Goal: Information Seeking & Learning: Learn about a topic

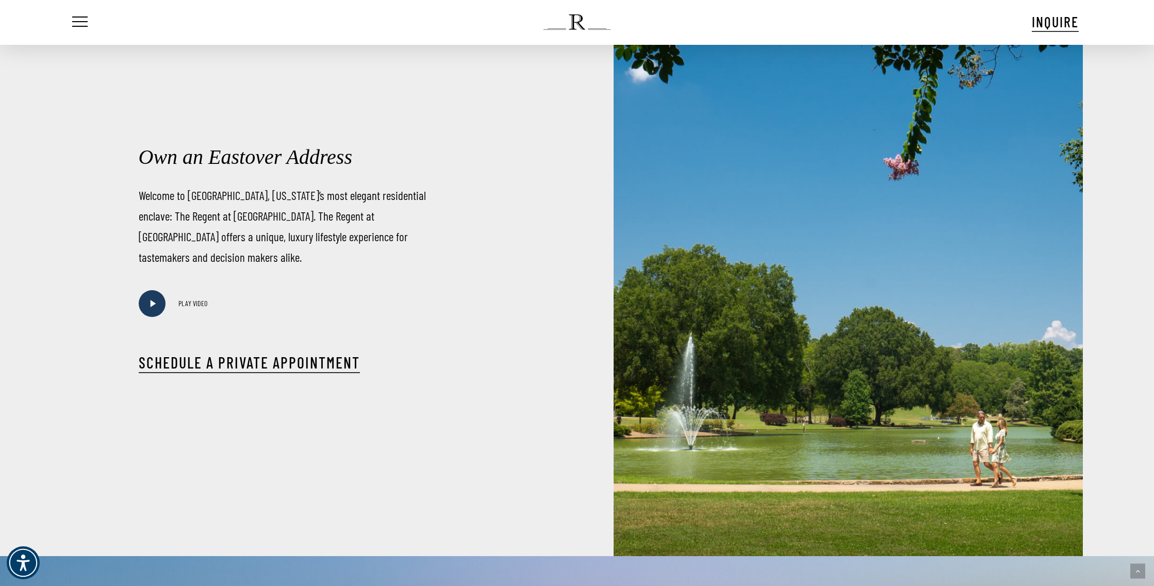
scroll to position [642, 0]
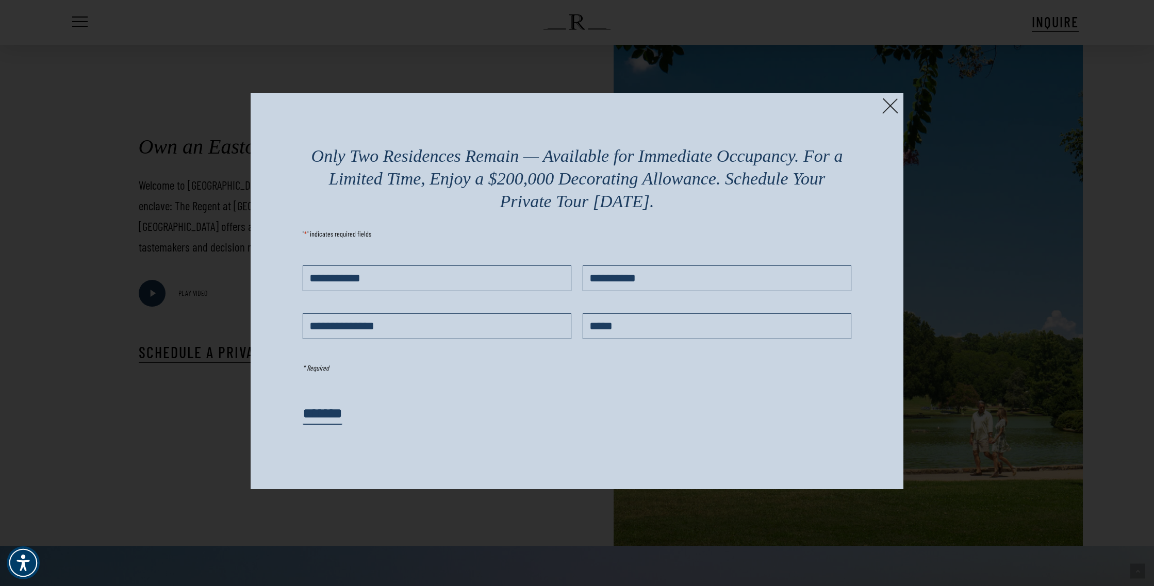
click at [890, 107] on img at bounding box center [890, 106] width 16 height 16
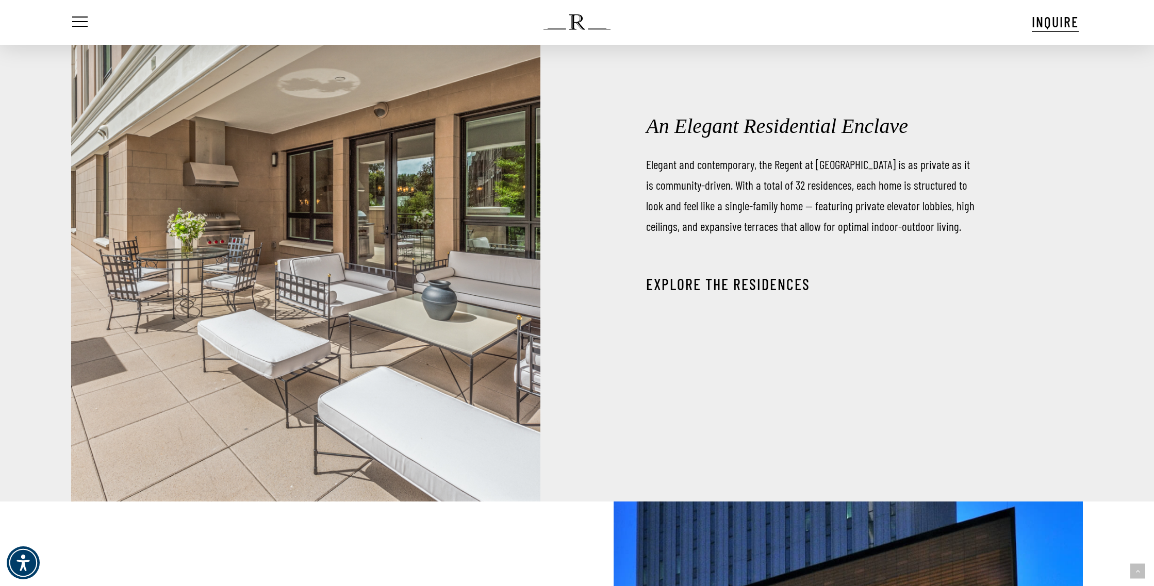
scroll to position [1859, 0]
click at [695, 288] on link "EXPLORE THE RESIDENCES" at bounding box center [728, 284] width 164 height 19
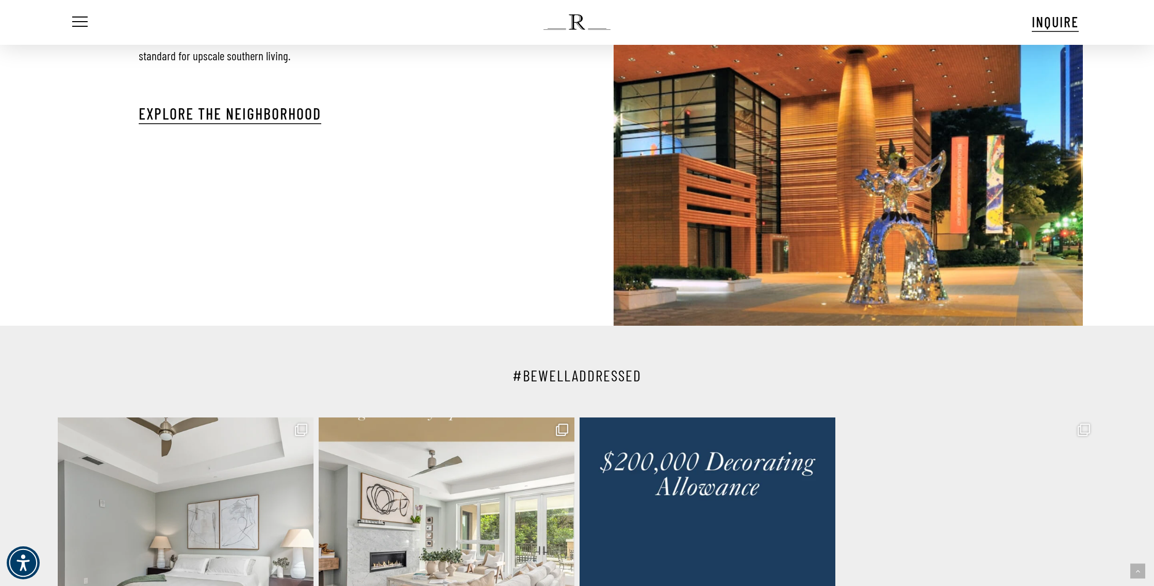
scroll to position [2620, 0]
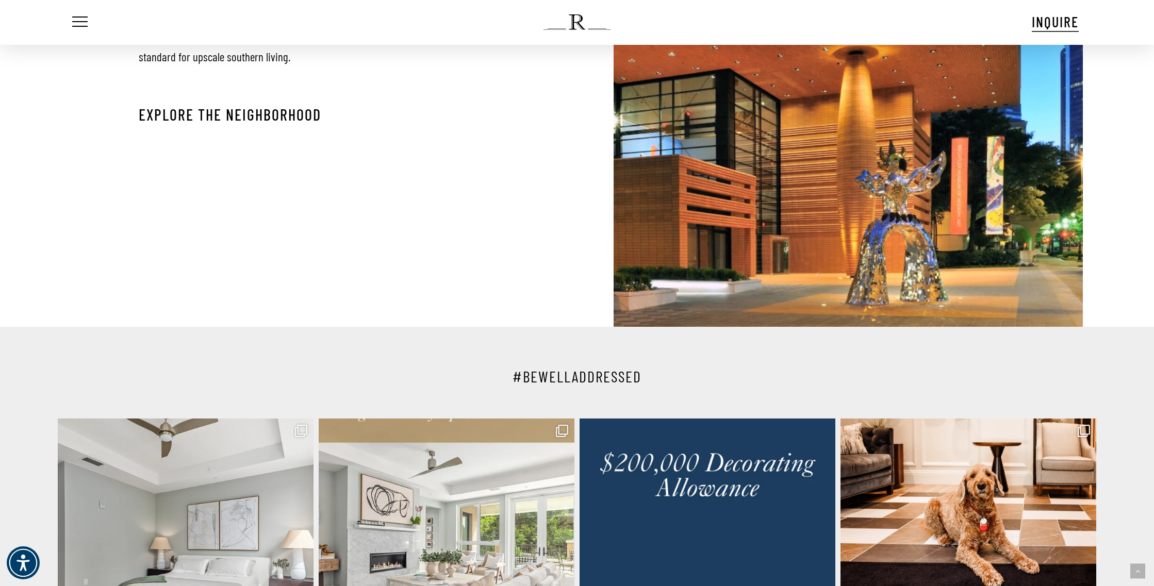
click at [290, 105] on link "Explore The Neighborhood" at bounding box center [230, 114] width 183 height 19
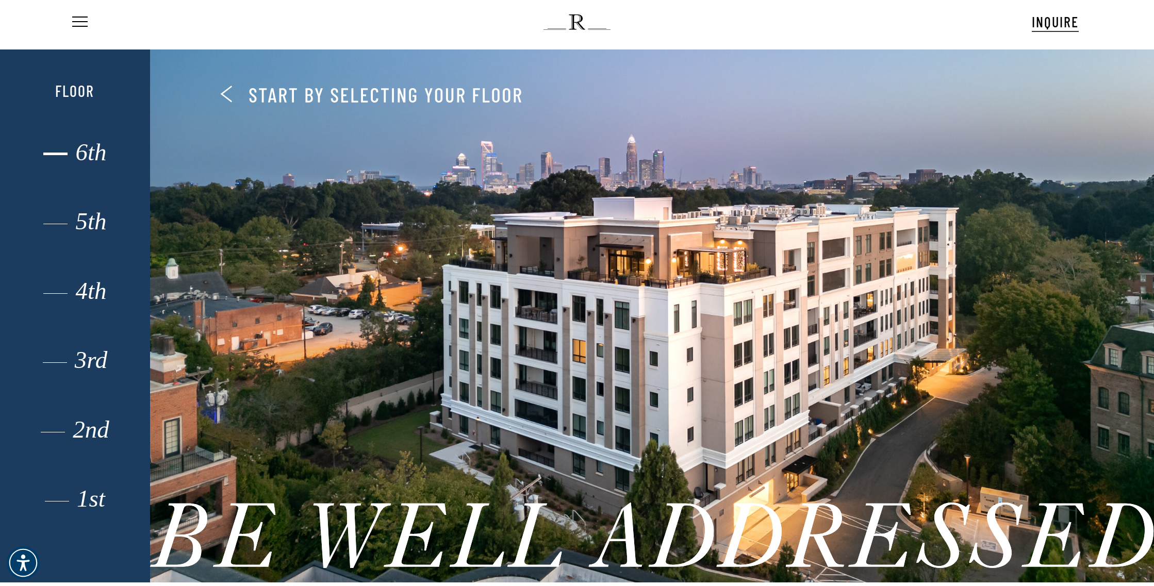
click at [98, 155] on div "6th" at bounding box center [75, 152] width 104 height 15
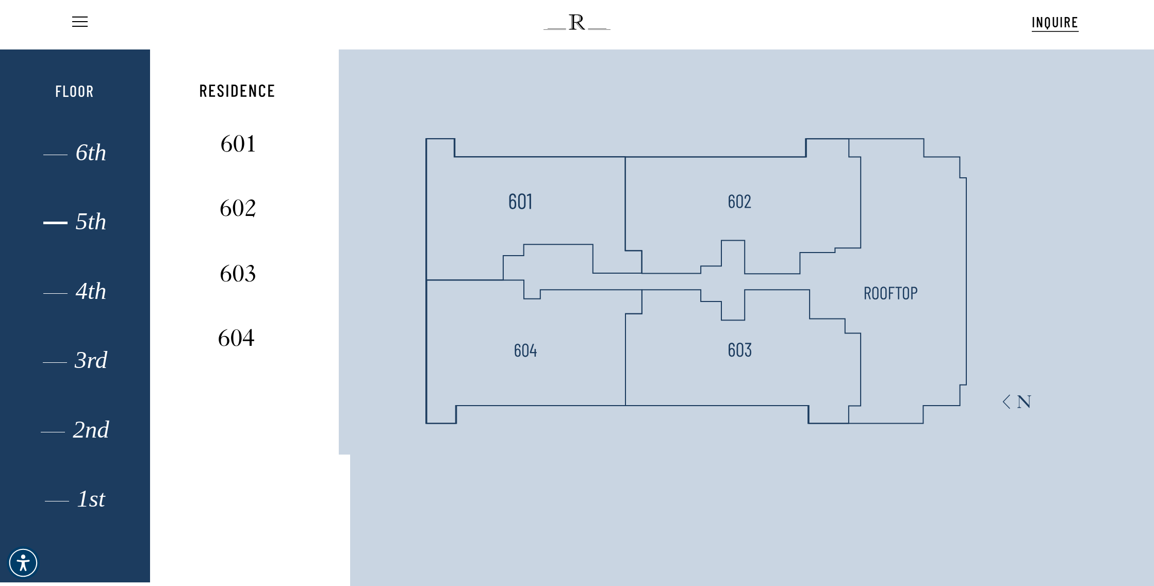
click at [96, 229] on div "5th" at bounding box center [75, 222] width 104 height 15
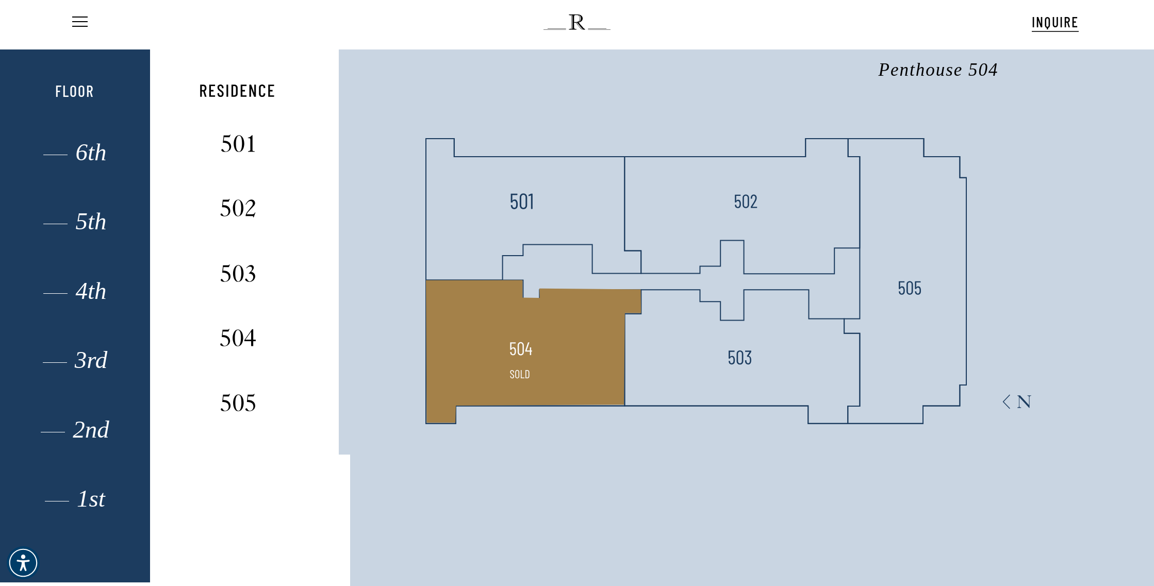
click at [566, 356] on polygon at bounding box center [533, 351] width 215 height 143
click at [536, 389] on polygon at bounding box center [533, 351] width 215 height 143
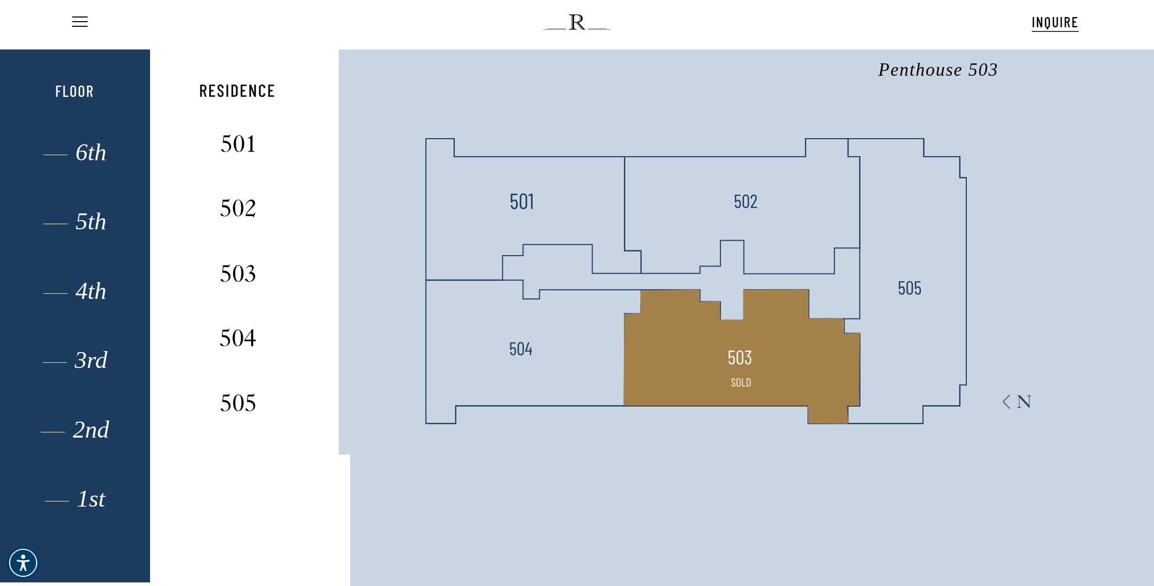
click at [698, 358] on polygon at bounding box center [741, 357] width 236 height 134
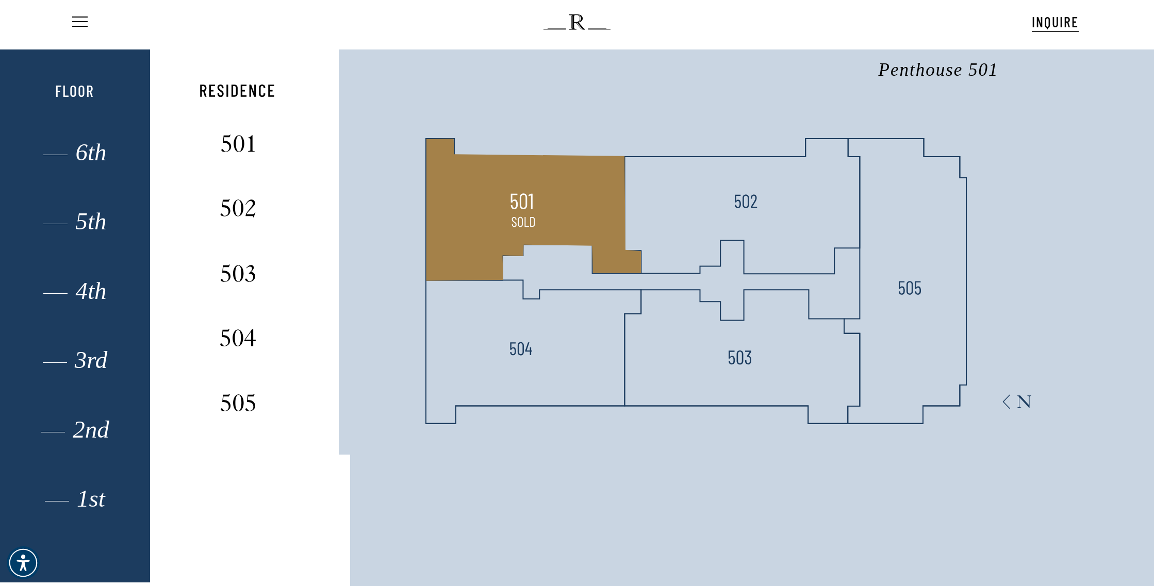
click at [529, 215] on img at bounding box center [523, 221] width 27 height 27
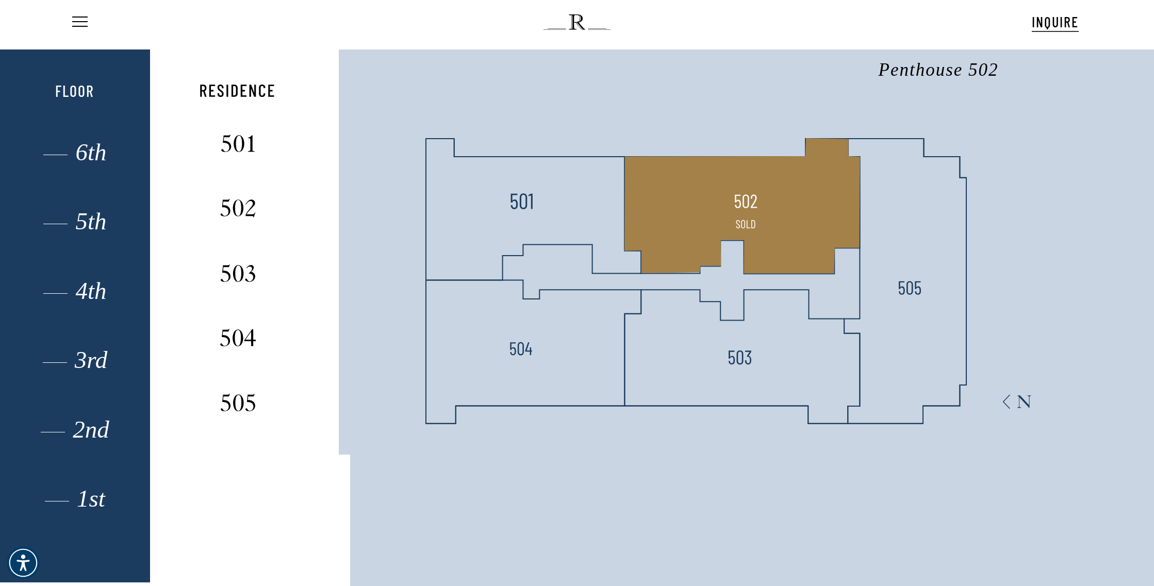
drag, startPoint x: 762, startPoint y: 236, endPoint x: 772, endPoint y: 237, distance: 10.3
click at [762, 236] on polygon at bounding box center [742, 205] width 236 height 135
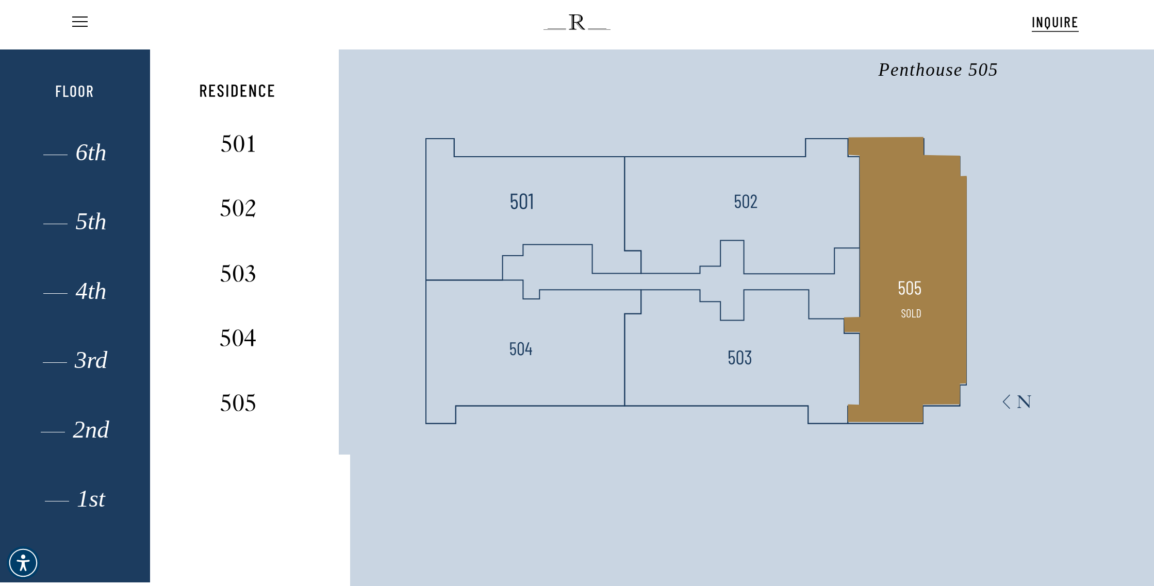
click at [890, 248] on polygon at bounding box center [905, 279] width 123 height 285
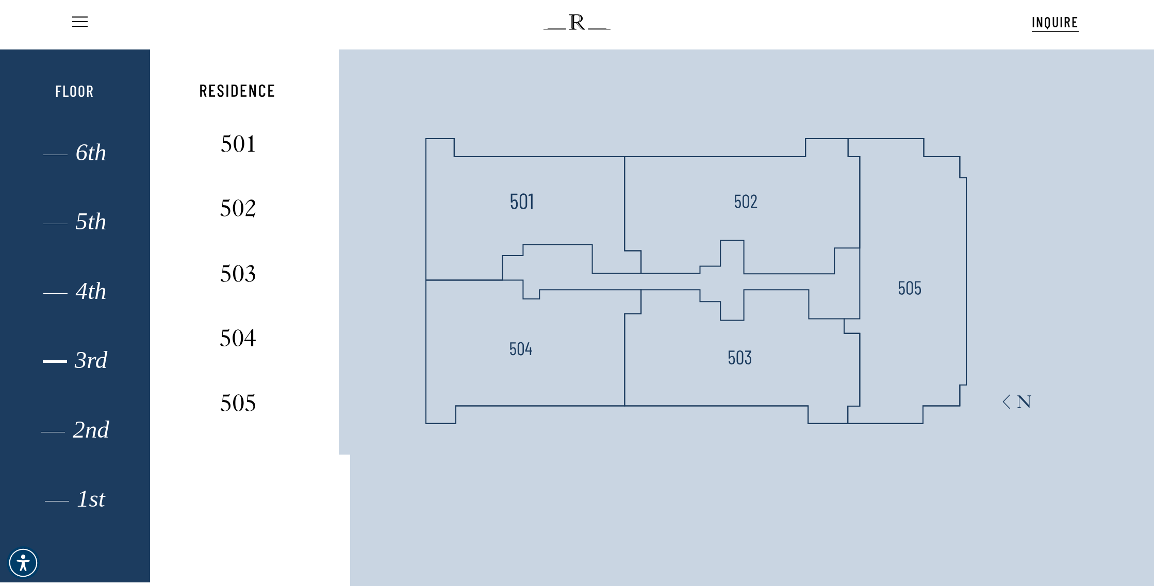
click at [100, 366] on div "3rd" at bounding box center [75, 360] width 104 height 15
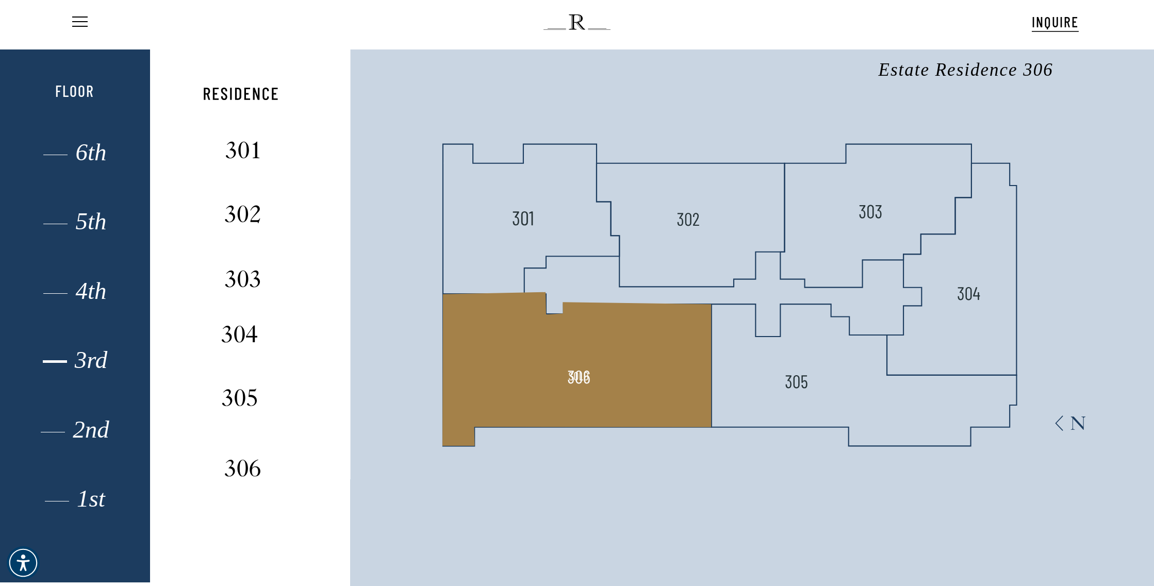
click at [476, 354] on polygon at bounding box center [576, 369] width 269 height 154
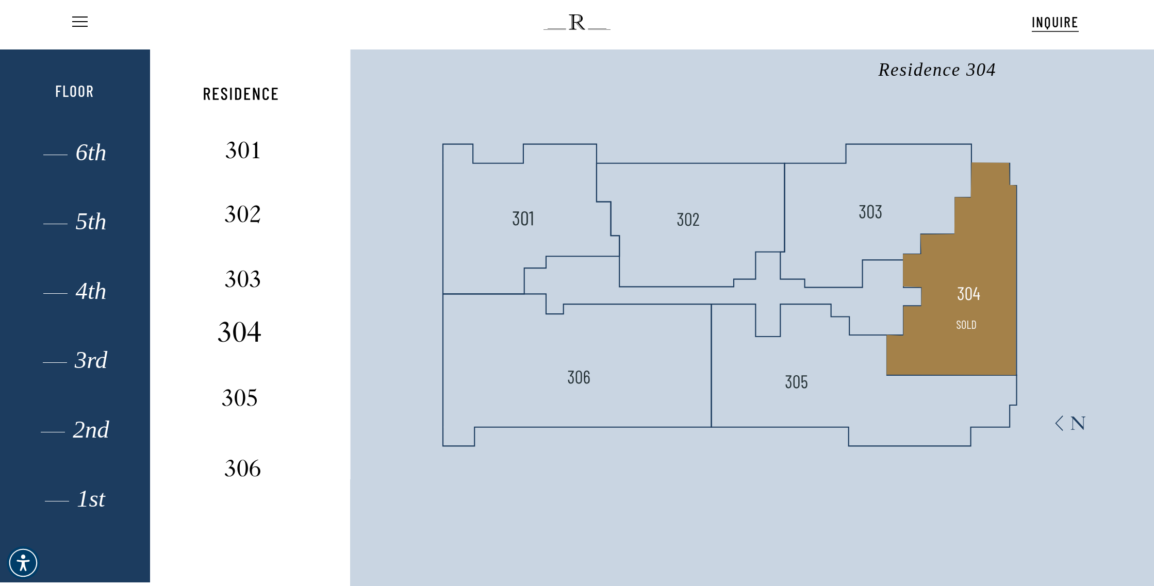
click at [244, 336] on img at bounding box center [239, 331] width 69 height 27
click at [973, 303] on img at bounding box center [969, 293] width 23 height 23
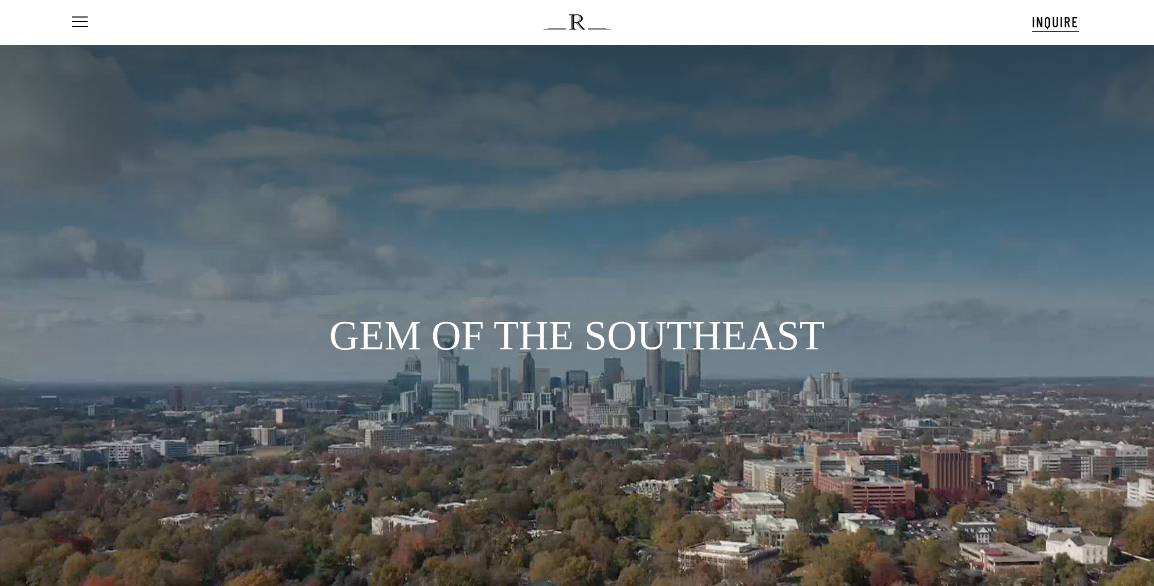
scroll to position [53, 0]
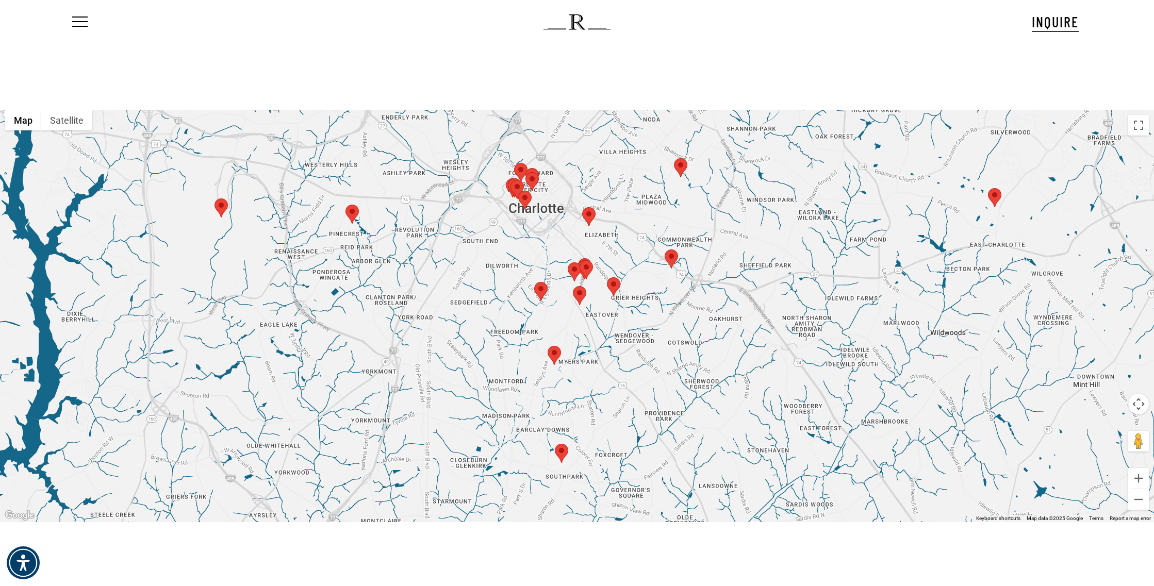
click at [607, 277] on area "2730 Randolph Rd" at bounding box center [607, 277] width 0 height 0
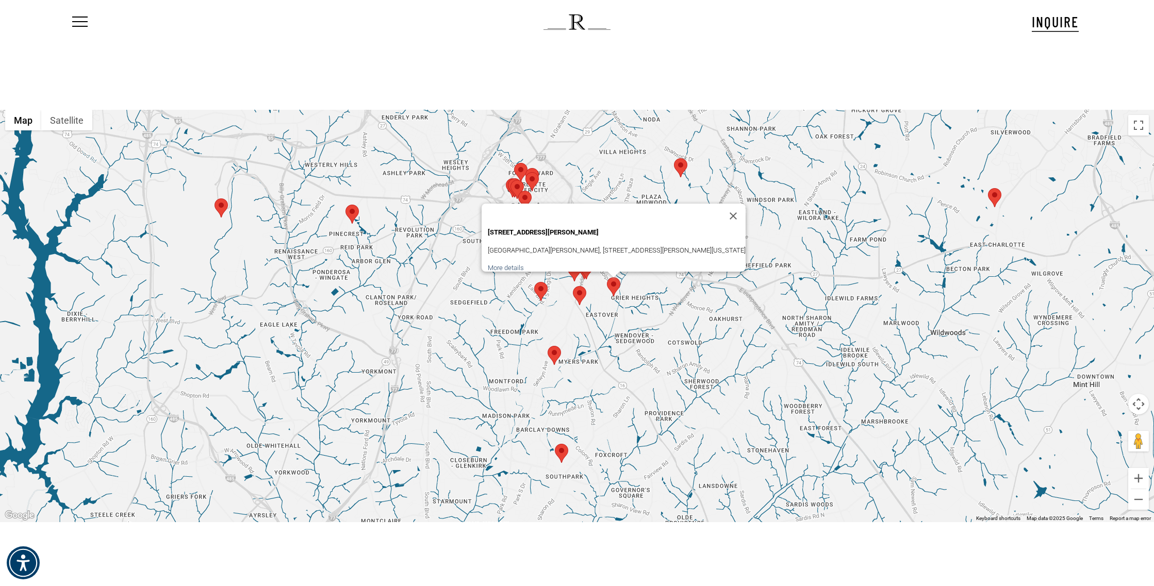
click at [573, 286] on area "Volo Ristorante, 1039 Providence Rd" at bounding box center [573, 286] width 0 height 0
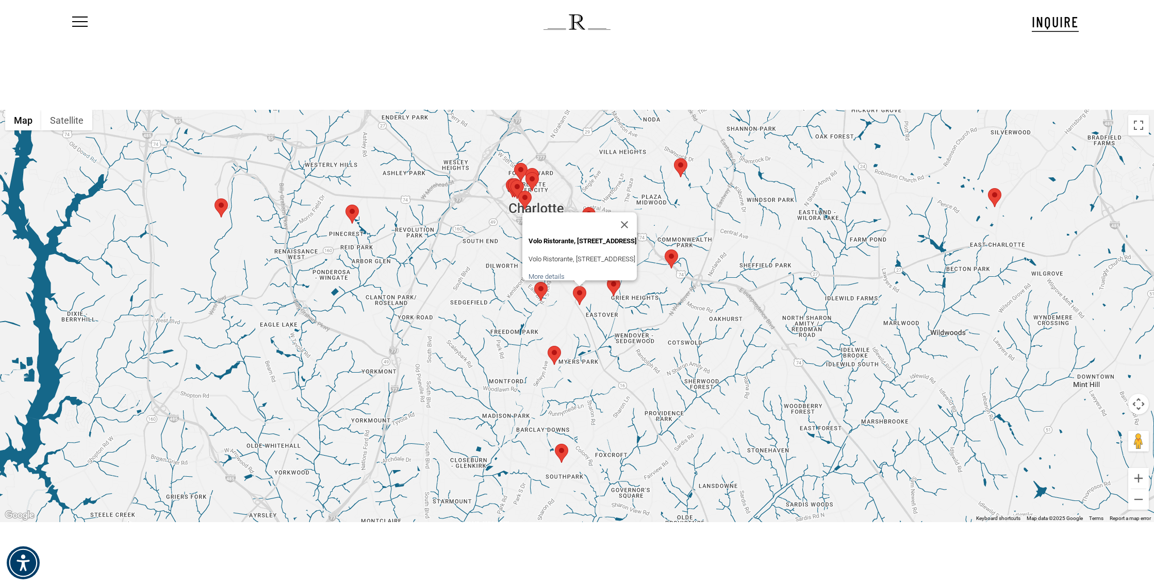
click at [534, 282] on area "Freedom Park" at bounding box center [534, 282] width 0 height 0
click at [548, 346] on area "2415 Roswell Ave" at bounding box center [548, 346] width 0 height 0
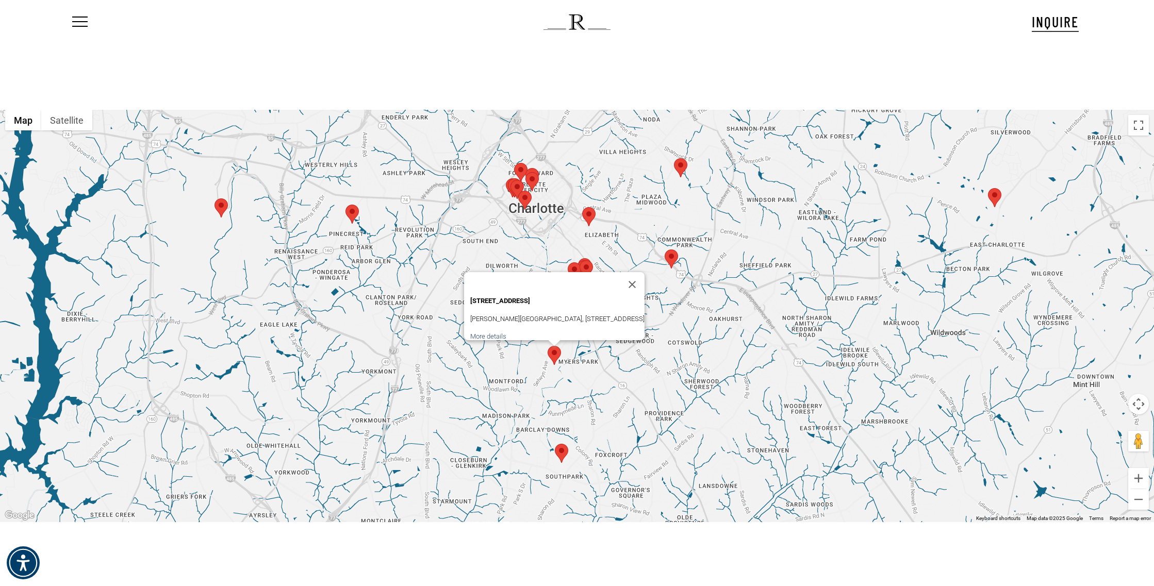
click at [555, 444] on area "4400 Sharon Rd" at bounding box center [555, 444] width 0 height 0
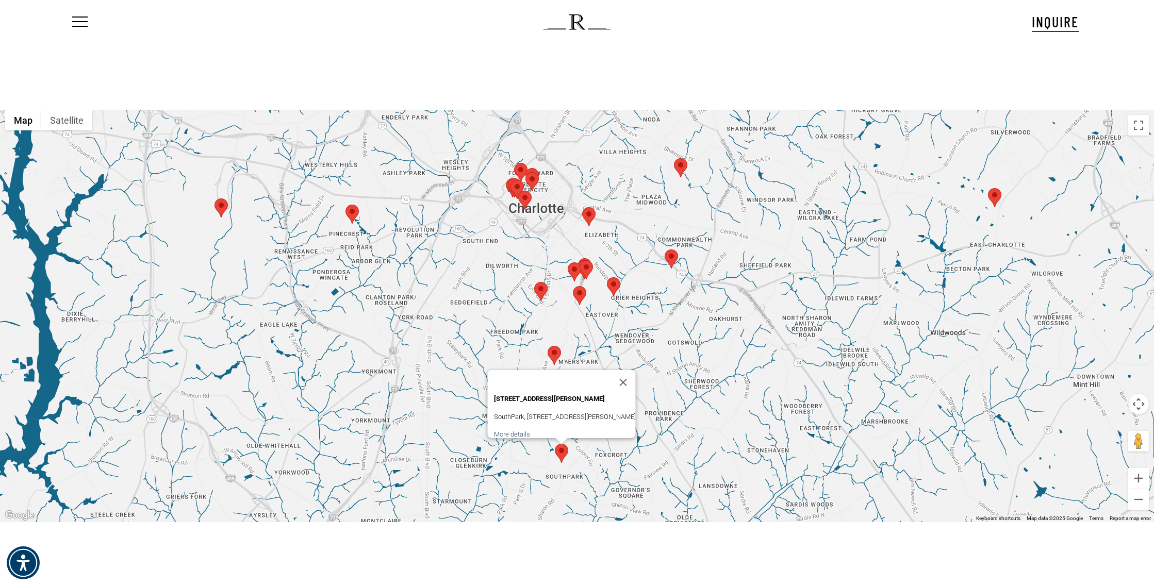
click at [346, 205] on area "Old Steele Creek Rd" at bounding box center [346, 205] width 0 height 0
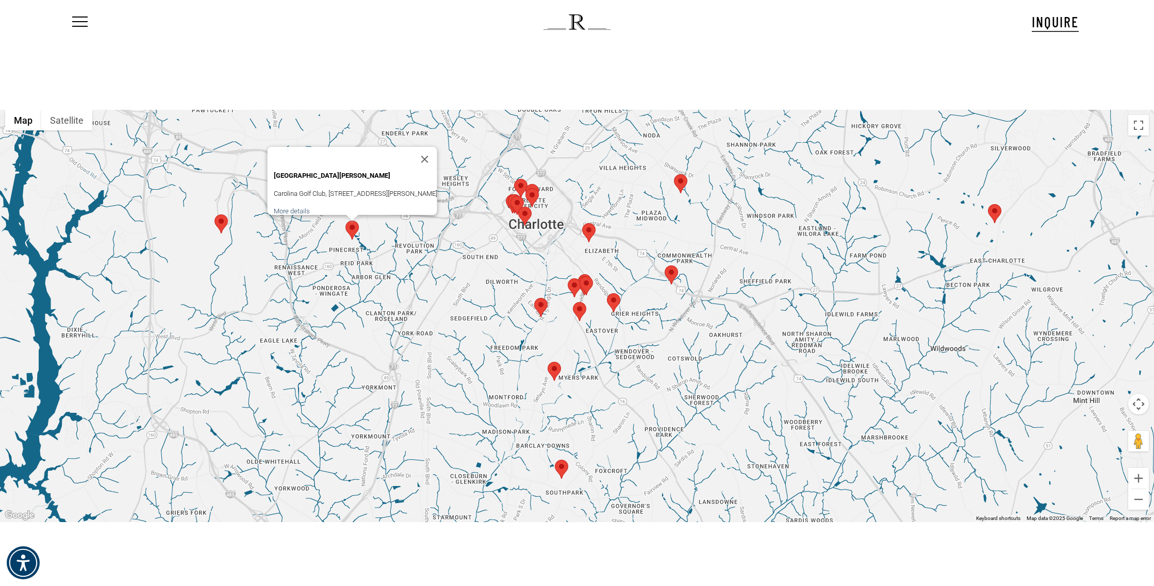
click at [518, 207] on area "400 E M.L.K. Jr Blvd" at bounding box center [518, 207] width 0 height 0
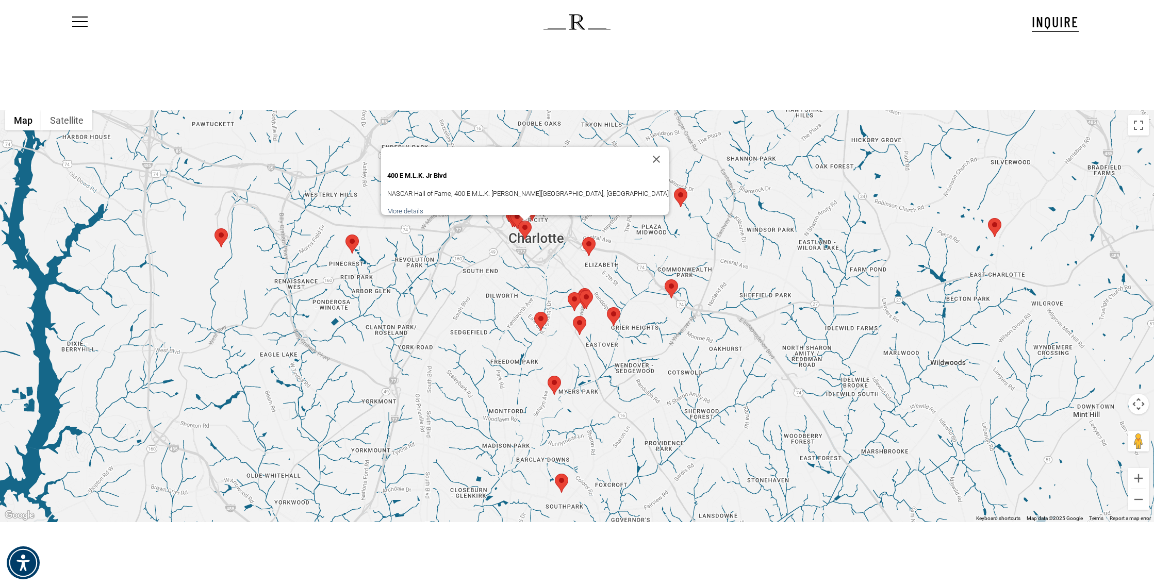
click at [988, 218] on area "7817 Harrisburg Rd" at bounding box center [988, 218] width 0 height 0
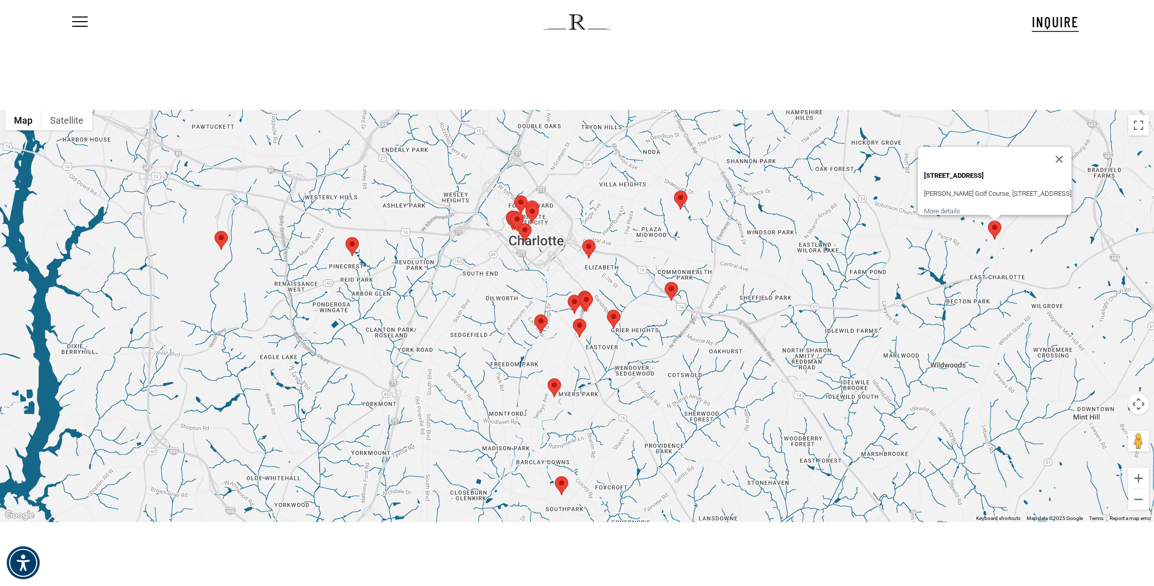
click at [674, 191] on area "Mecklenburg Ave" at bounding box center [674, 191] width 0 height 0
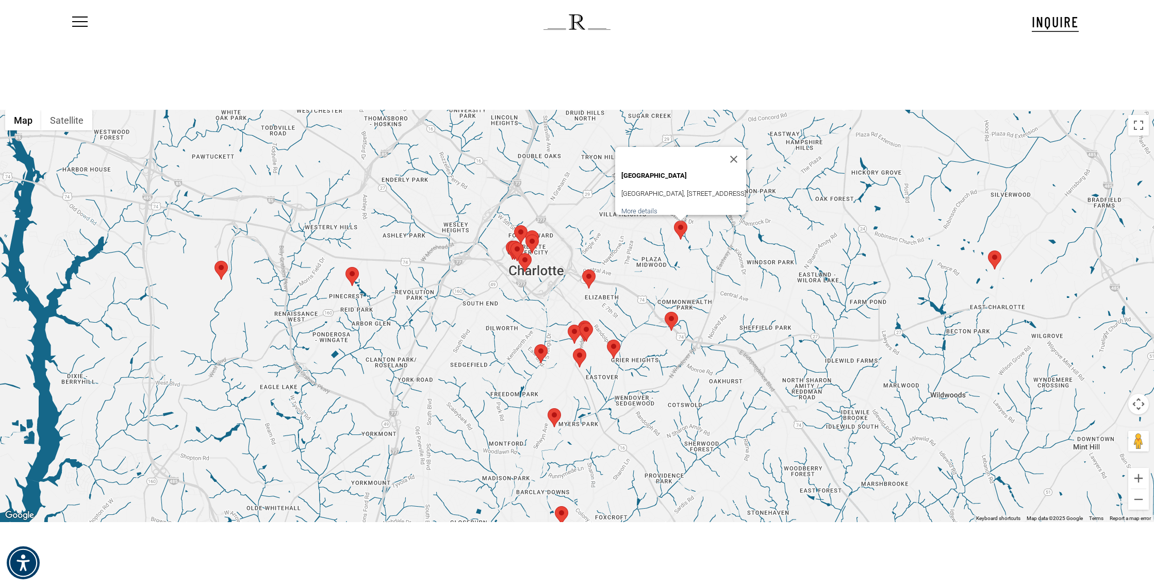
click at [582, 270] on area "The Fig Tree Restaurant, 1601 E 7th St" at bounding box center [582, 270] width 0 height 0
